Goal: Information Seeking & Learning: Find specific page/section

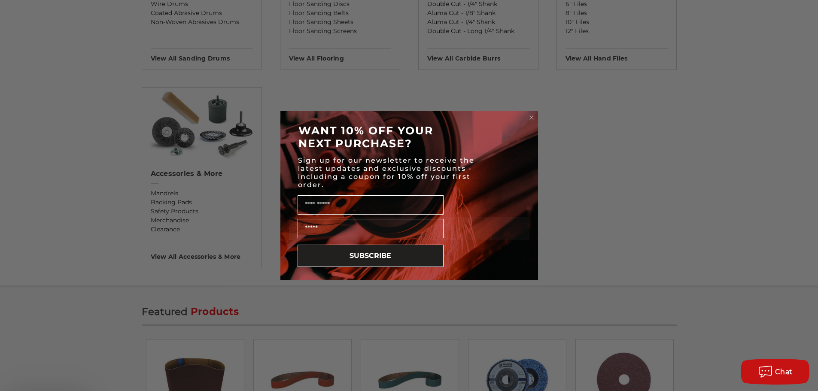
scroll to position [988, 0]
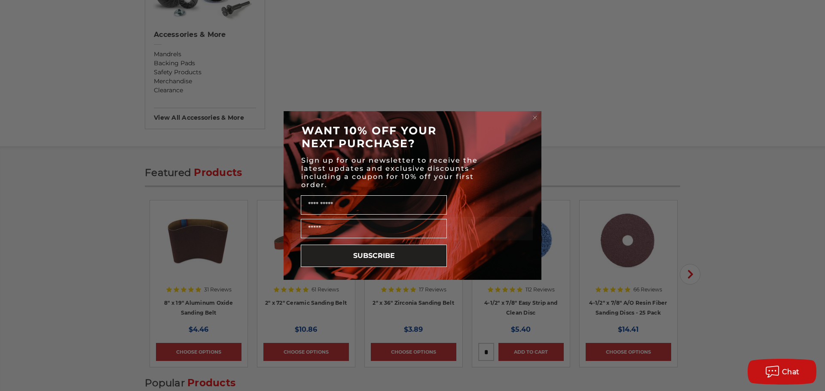
click at [531, 117] on circle "Close dialog" at bounding box center [535, 118] width 8 height 8
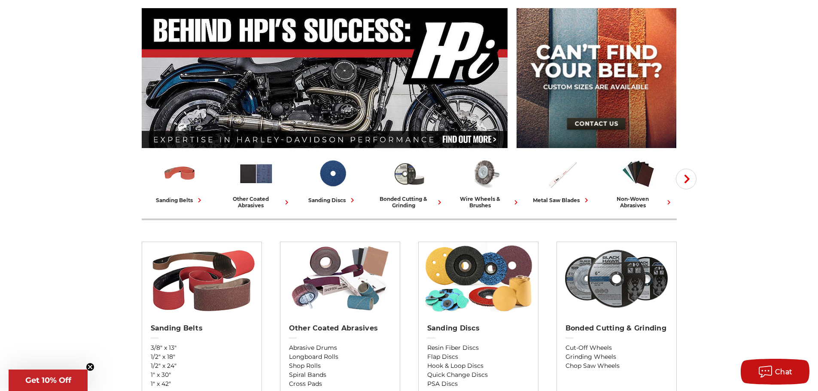
scroll to position [0, 0]
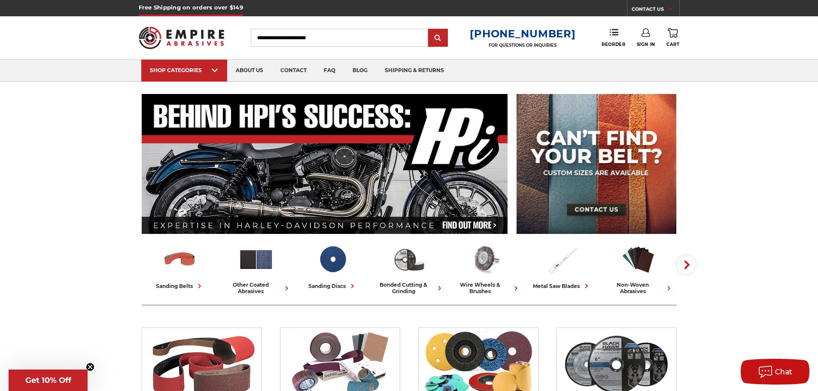
click at [300, 33] on input "Search" at bounding box center [339, 38] width 177 height 18
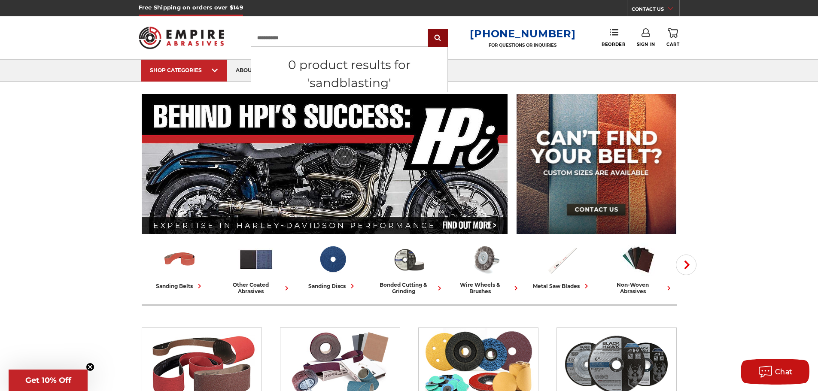
type input "**********"
click at [446, 42] on input "submit" at bounding box center [437, 38] width 17 height 17
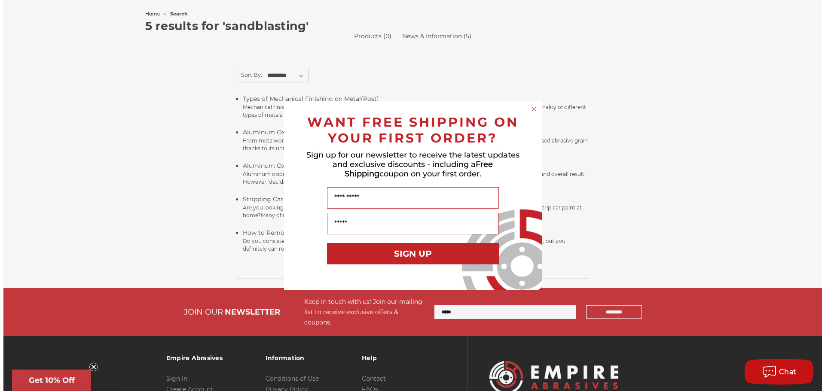
scroll to position [129, 0]
